Goal: Information Seeking & Learning: Learn about a topic

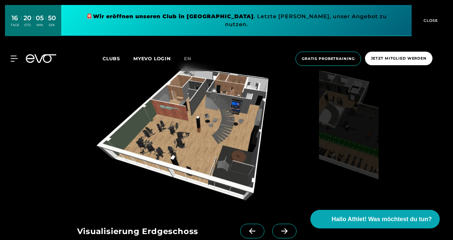
scroll to position [649, 0]
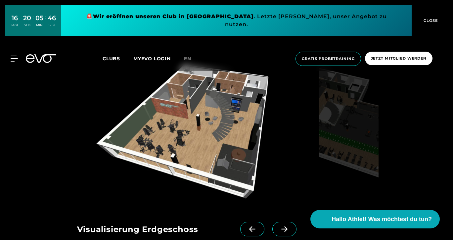
click at [344, 129] on img at bounding box center [349, 133] width 60 height 146
click at [202, 132] on img at bounding box center [196, 133] width 239 height 146
click at [273, 228] on span at bounding box center [285, 229] width 24 height 15
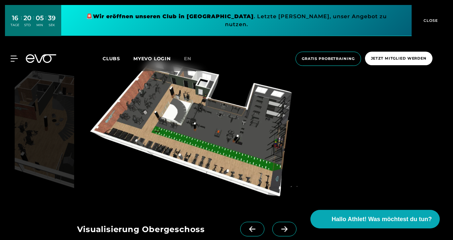
click at [249, 229] on icon at bounding box center [252, 229] width 6 height 6
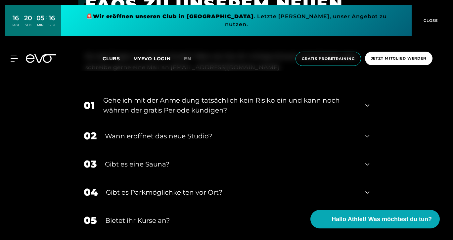
scroll to position [1258, 0]
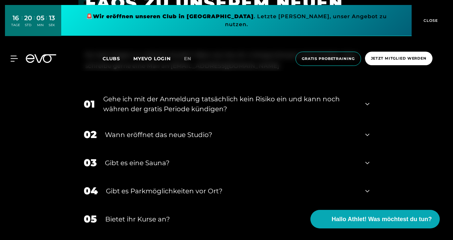
click at [367, 106] on icon at bounding box center [368, 104] width 4 height 8
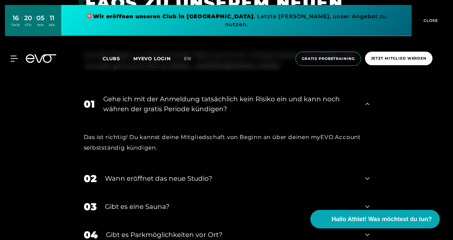
click at [367, 106] on icon at bounding box center [368, 104] width 4 height 8
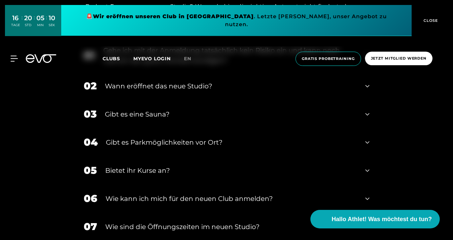
scroll to position [1311, 0]
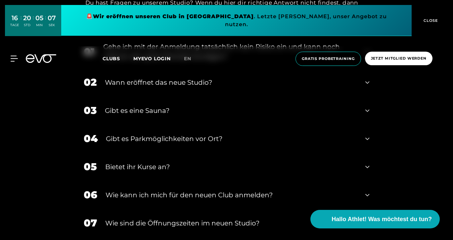
click at [429, 18] on span "CLOSE" at bounding box center [430, 21] width 16 height 6
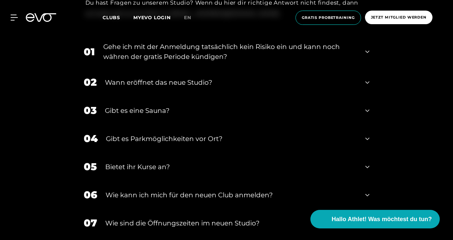
click at [370, 83] on div "02 Wann eröffnet das neue Studio?" at bounding box center [226, 82] width 299 height 28
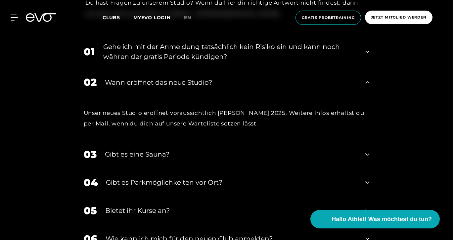
click at [370, 83] on icon at bounding box center [368, 82] width 4 height 8
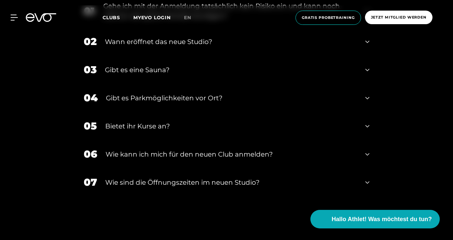
scroll to position [1352, 0]
click at [368, 72] on icon at bounding box center [368, 70] width 4 height 8
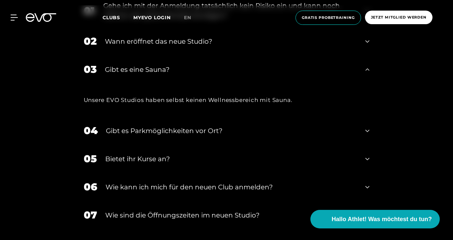
click at [367, 72] on icon at bounding box center [368, 70] width 4 height 8
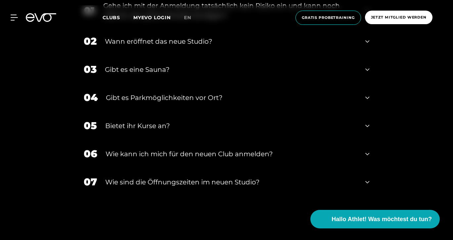
click at [368, 96] on icon at bounding box center [368, 98] width 4 height 8
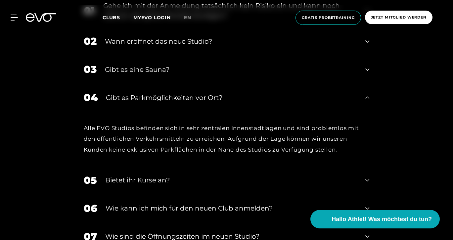
click at [368, 96] on icon at bounding box center [368, 98] width 4 height 8
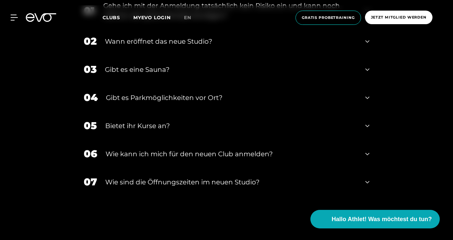
click at [366, 127] on icon at bounding box center [368, 126] width 4 height 8
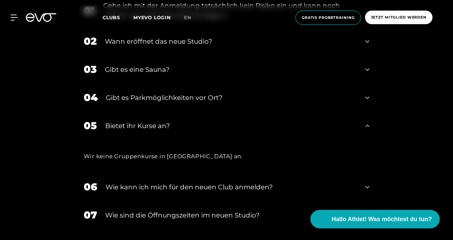
click at [366, 127] on icon at bounding box center [368, 126] width 4 height 8
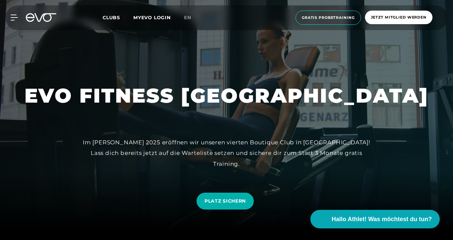
scroll to position [0, 0]
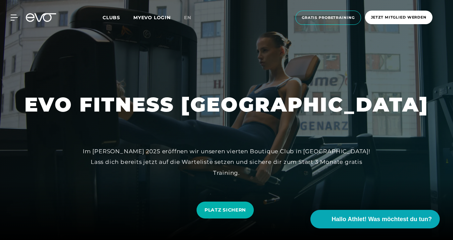
click at [13, 22] on div "MyEVO Login Über EVO Mitgliedschaften Probetraining TAGESPASS EVO Studios [GEOG…" at bounding box center [226, 17] width 451 height 25
click at [11, 19] on icon at bounding box center [16, 18] width 10 height 6
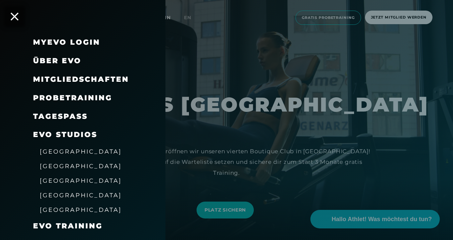
click at [85, 78] on span "Mitgliedschaften" at bounding box center [81, 79] width 96 height 9
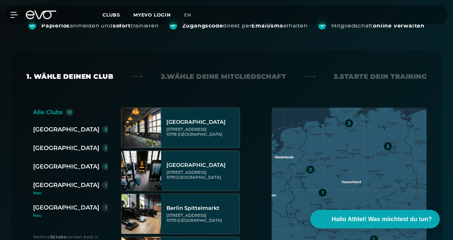
scroll to position [149, 0]
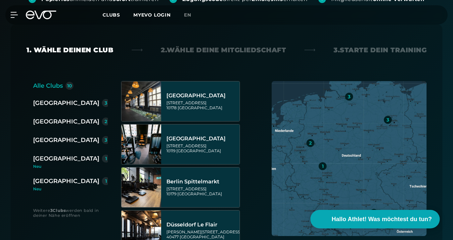
click at [39, 92] on div "Alle Clubs 10 [GEOGRAPHIC_DATA] 3 [GEOGRAPHIC_DATA] 2 [GEOGRAPHIC_DATA] 3 [GEOG…" at bounding box center [70, 136] width 75 height 110
click at [41, 102] on div "[GEOGRAPHIC_DATA]" at bounding box center [66, 102] width 66 height 9
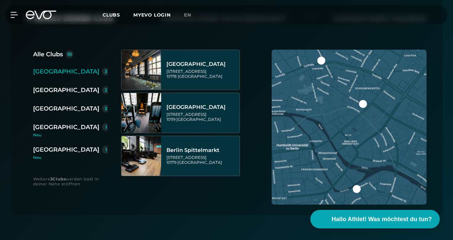
scroll to position [187, 0]
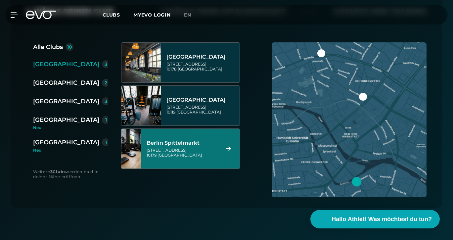
click at [179, 155] on div "[STREET_ADDRESS]" at bounding box center [183, 153] width 72 height 10
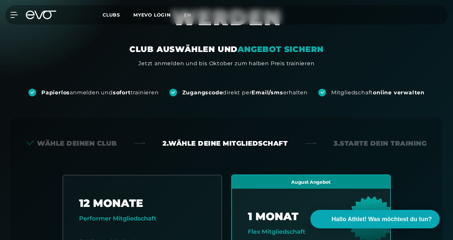
scroll to position [0, 0]
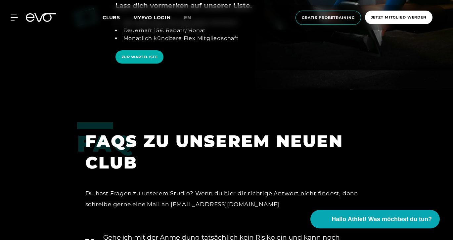
scroll to position [1114, 0]
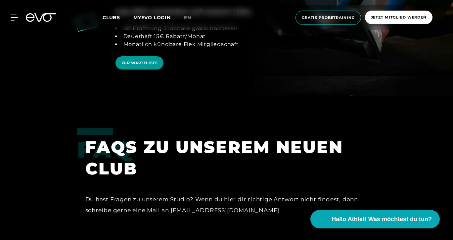
click at [144, 67] on link "ZUR WARTELISTE" at bounding box center [140, 63] width 48 height 14
